Goal: Transaction & Acquisition: Purchase product/service

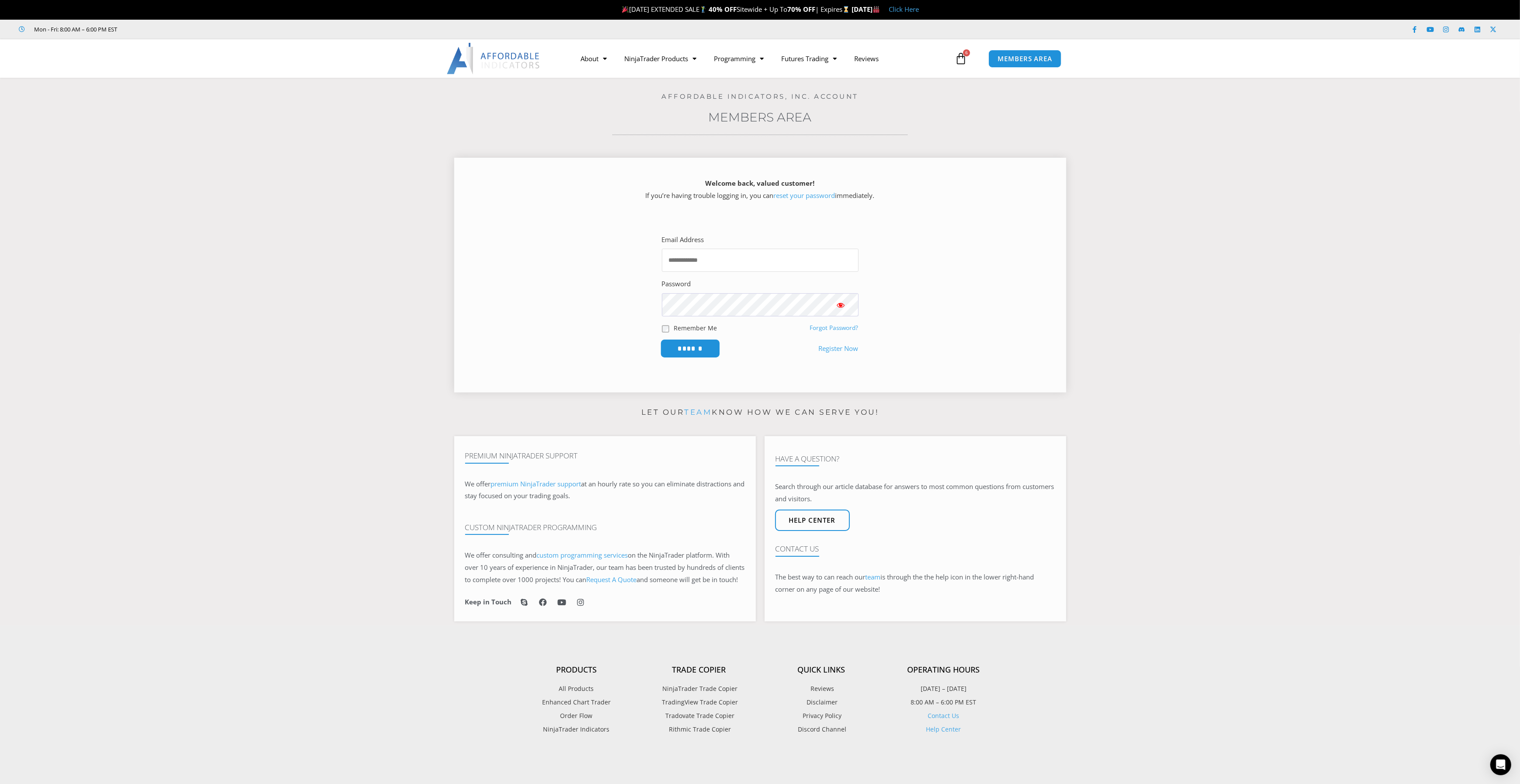
type input "**********"
click at [691, 348] on input "******" at bounding box center [690, 349] width 60 height 19
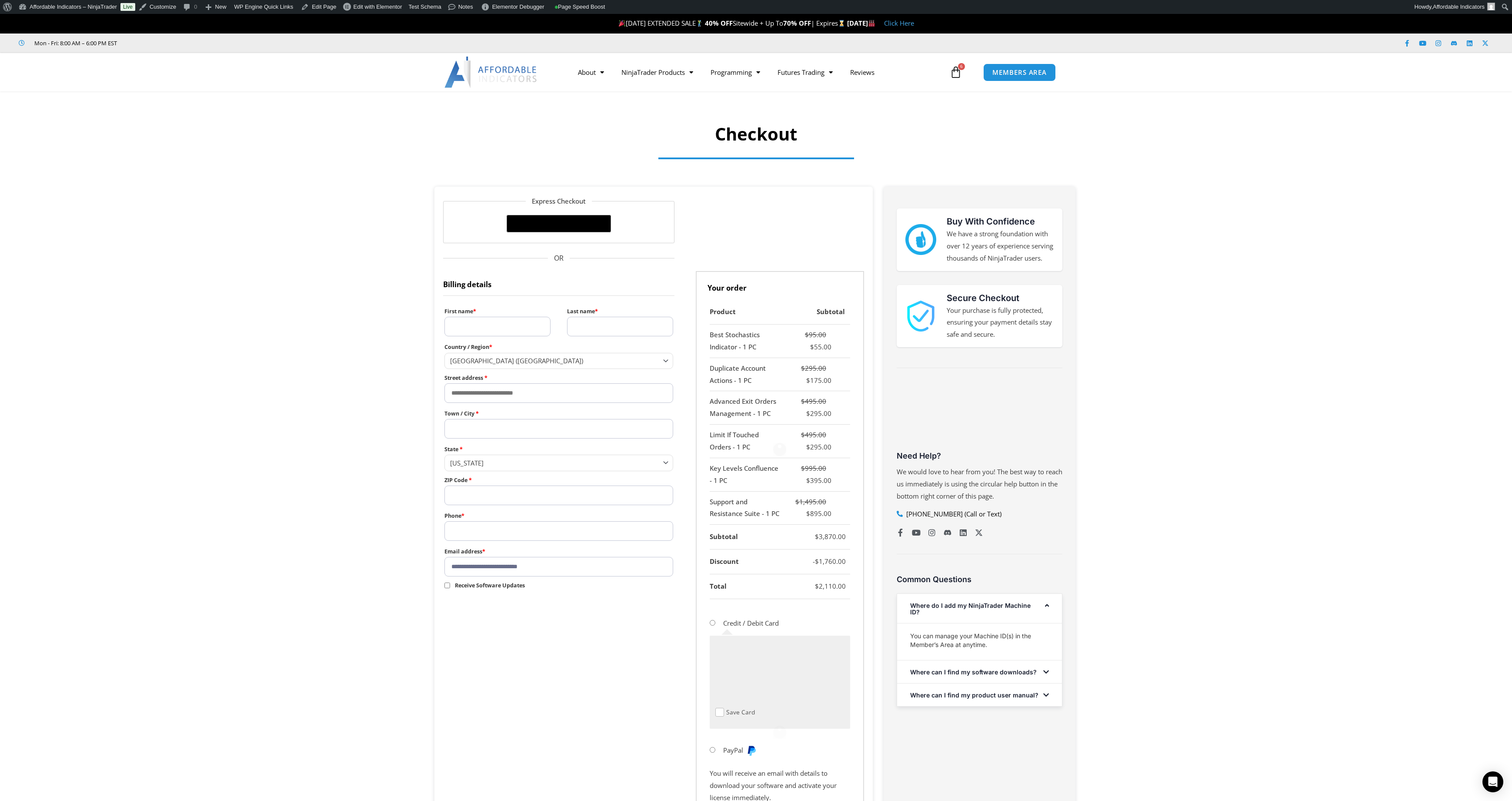
select select "**"
